Goal: Contribute content: Add original content to the website for others to see

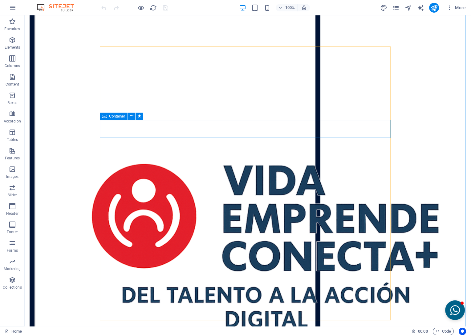
scroll to position [1792, 0]
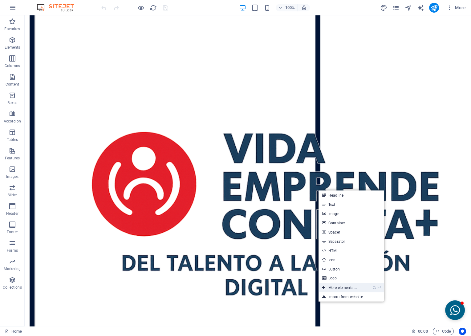
click at [331, 289] on link "Ctrl ⏎ More elements ..." at bounding box center [339, 287] width 42 height 9
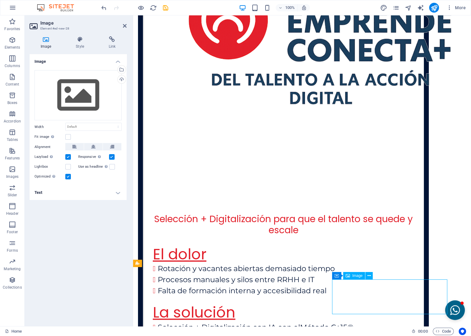
scroll to position [1806, 0]
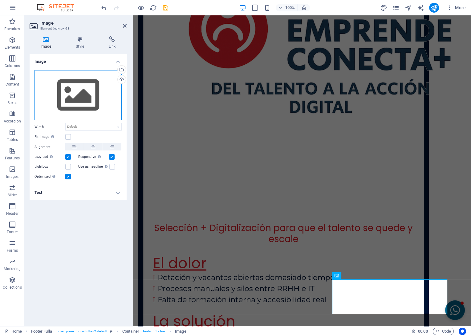
click at [86, 95] on div "Drag files here, click to choose files or select files from Files or our free s…" at bounding box center [77, 95] width 87 height 50
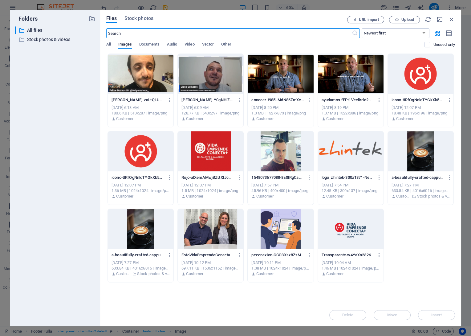
scroll to position [1613, 0]
click at [399, 20] on span "Upload" at bounding box center [403, 20] width 25 height 4
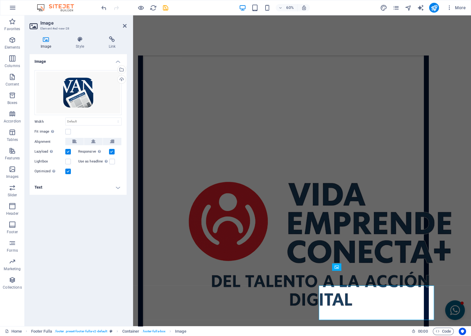
scroll to position [1815, 0]
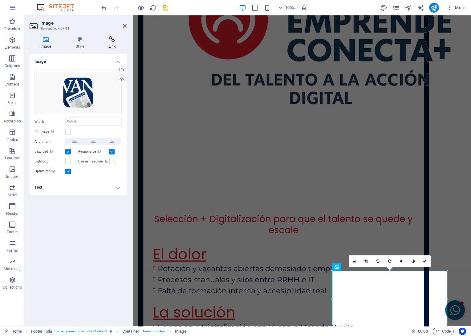
click at [112, 41] on icon at bounding box center [112, 39] width 29 height 6
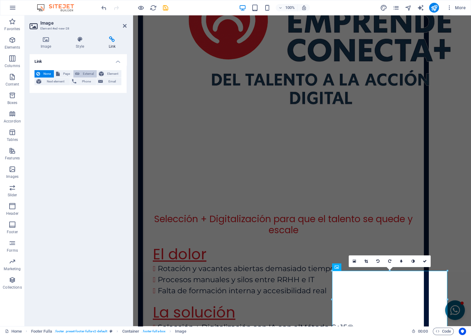
click at [85, 76] on span "External" at bounding box center [88, 73] width 14 height 7
select select "blank"
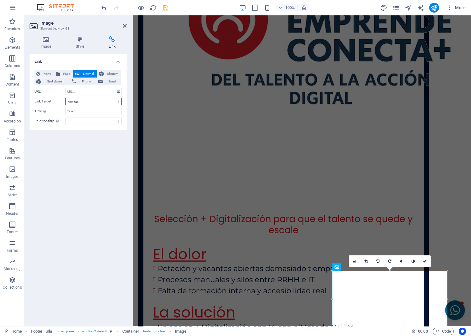
click at [71, 102] on select "New tab Same tab Overlay" at bounding box center [93, 101] width 56 height 7
click at [70, 112] on input "Title Additional link description, should not be the same as the link text. The…" at bounding box center [93, 111] width 56 height 7
type input "N"
